Goal: Task Accomplishment & Management: Manage account settings

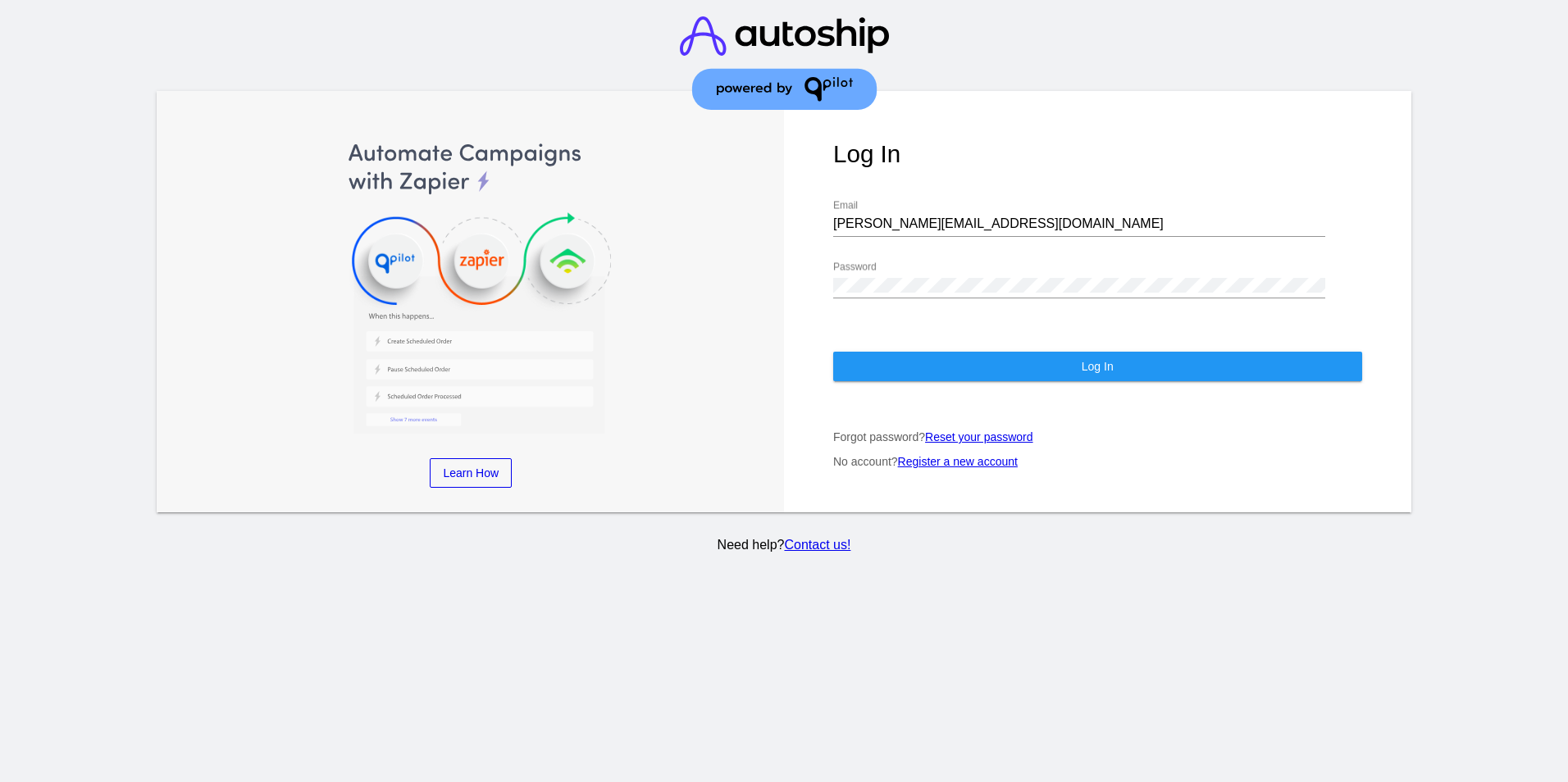
drag, startPoint x: 155, startPoint y: 42, endPoint x: 129, endPoint y: 3, distance: 46.9
click at [141, 26] on header at bounding box center [784, 65] width 1568 height 129
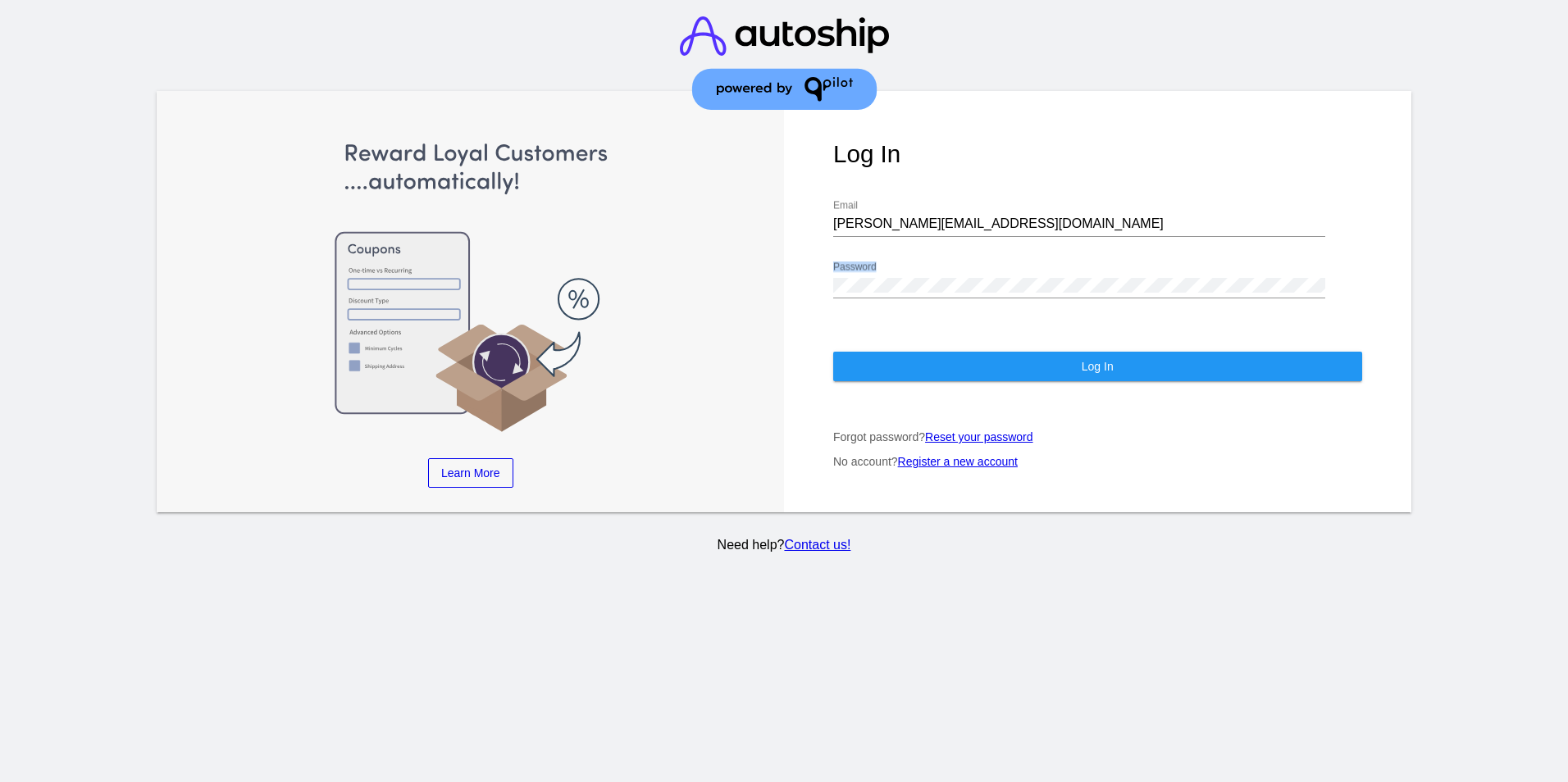
drag, startPoint x: 878, startPoint y: 333, endPoint x: 890, endPoint y: 222, distance: 111.6
click at [873, 245] on div "Log In [PERSON_NAME][EMAIL_ADDRESS][DOMAIN_NAME] Email Password Log In Forgot p…" at bounding box center [1098, 301] width 627 height 421
click at [892, 216] on input "[PERSON_NAME][EMAIL_ADDRESS][DOMAIN_NAME]" at bounding box center [1079, 223] width 492 height 15
type input "[EMAIL_ADDRESS][DOMAIN_NAME]"
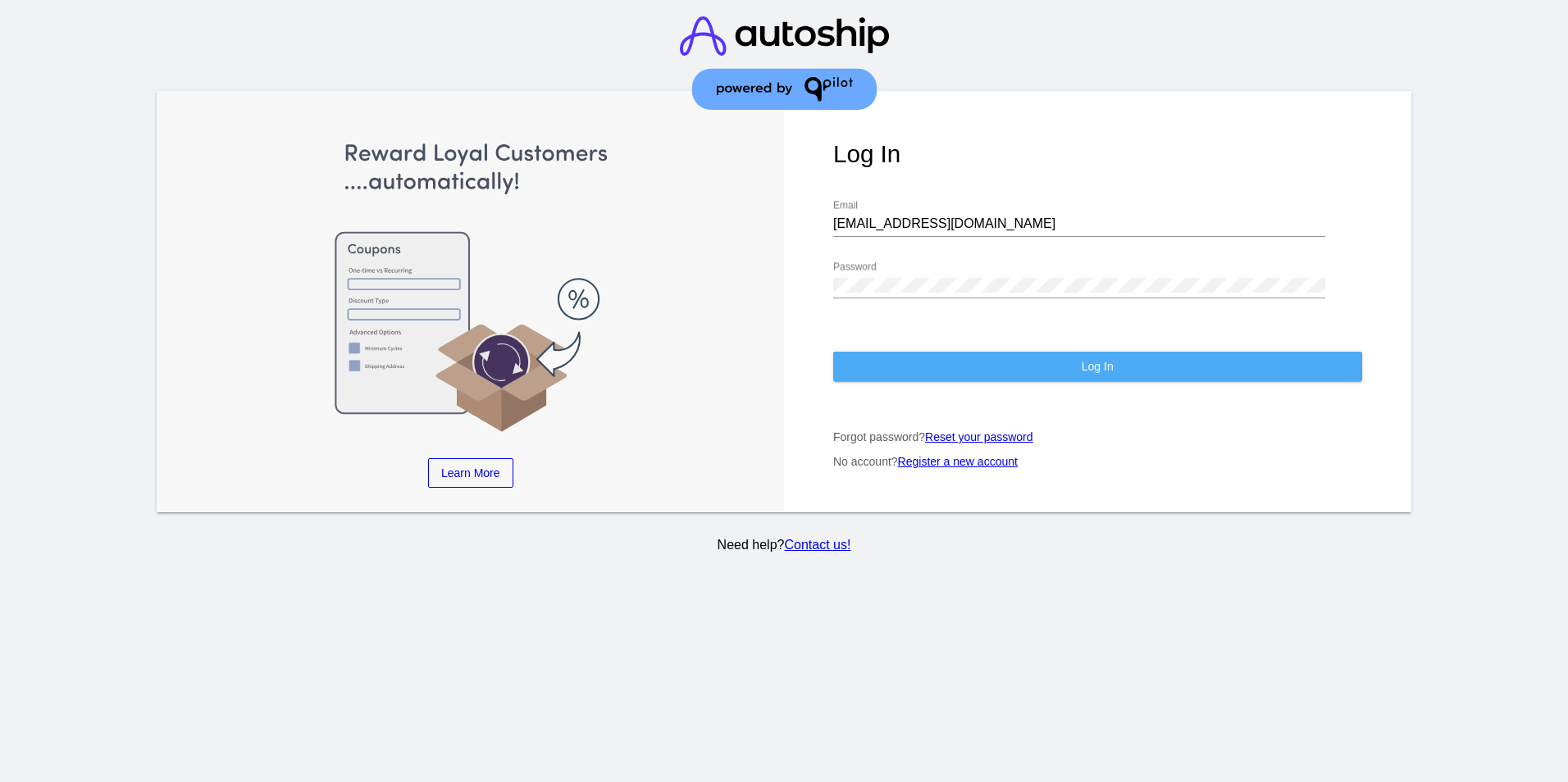
click at [863, 351] on button "Log In" at bounding box center [1098, 366] width 529 height 29
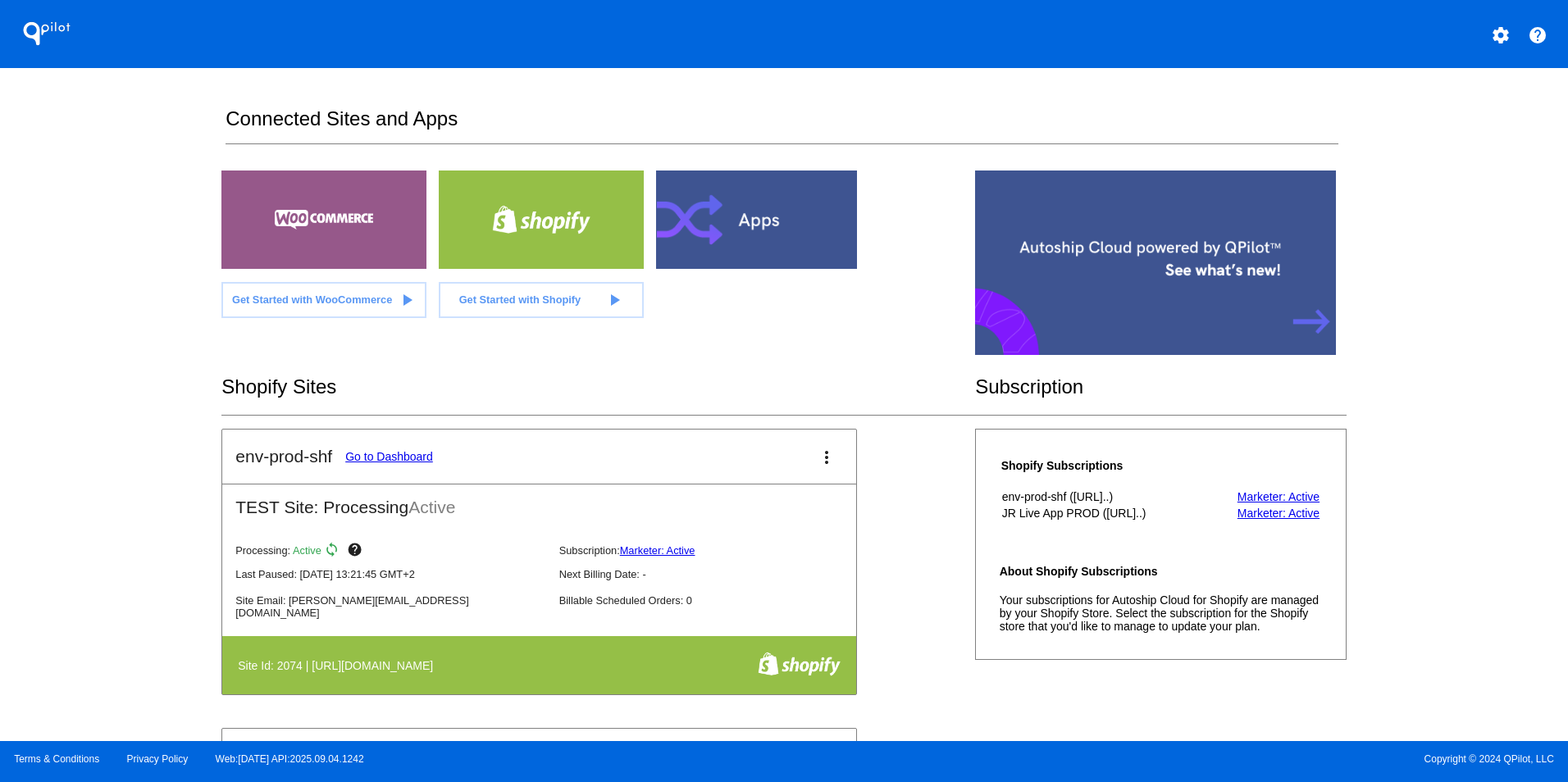
click at [834, 384] on h2 "Shopify Sites" at bounding box center [598, 387] width 754 height 23
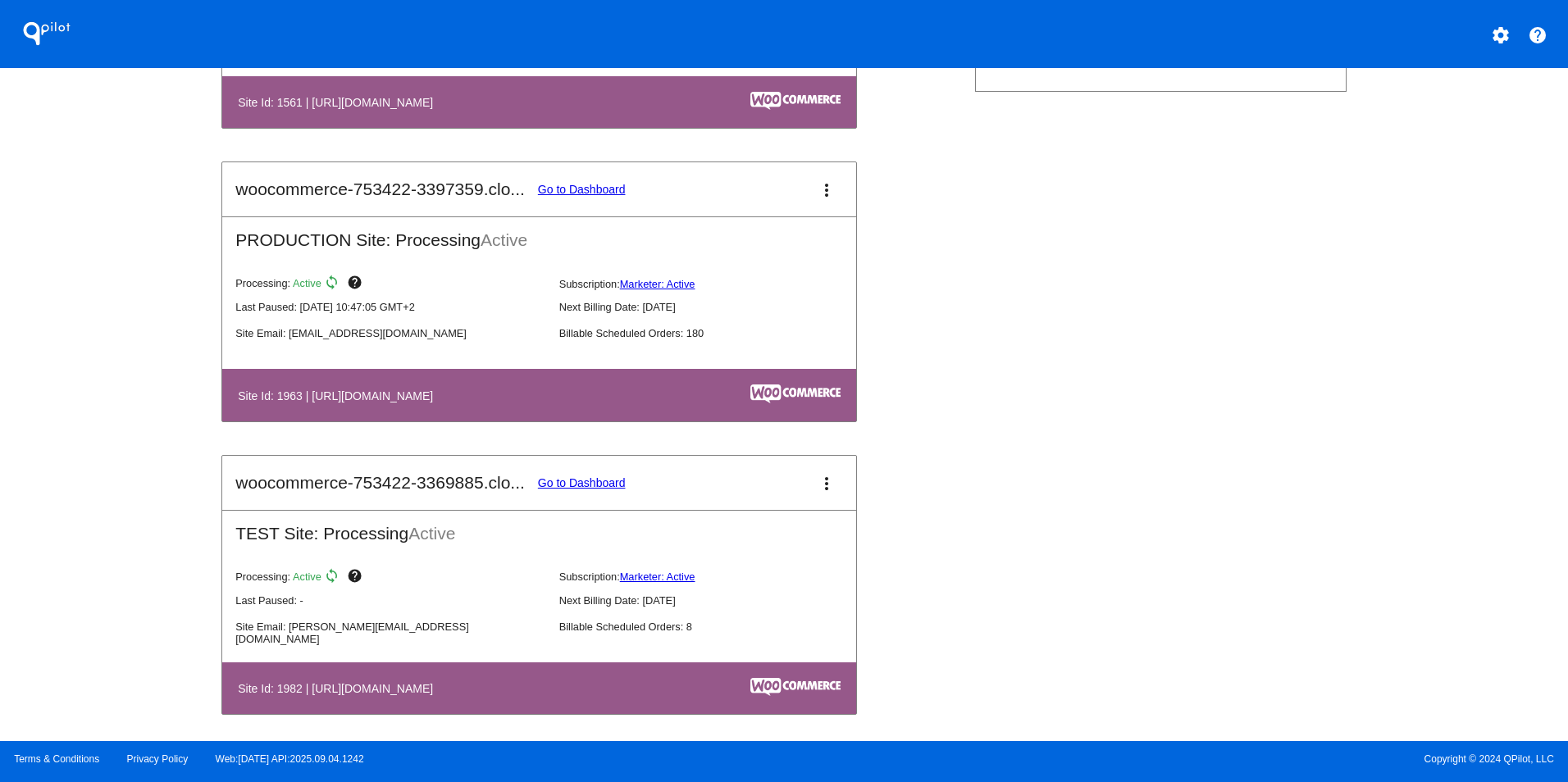
click at [370, 406] on th "Site Id: 1963 | [URL][DOMAIN_NAME]" at bounding box center [445, 394] width 415 height 22
click at [367, 402] on h4 "Site Id: 1963 | [URL][DOMAIN_NAME]" at bounding box center [339, 395] width 203 height 13
